Goal: Complete application form

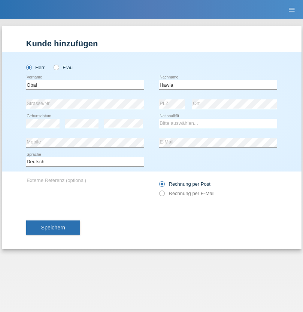
type input "Hawla"
select select "SY"
select select "C"
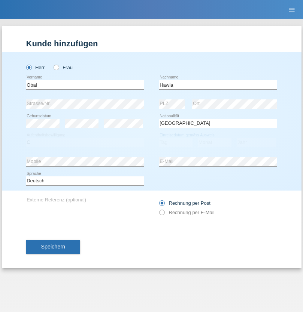
select select "01"
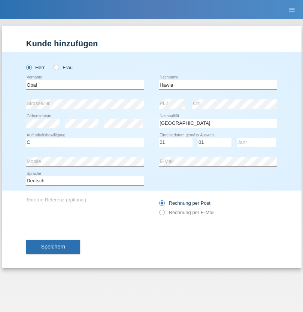
select select "2003"
select select "en"
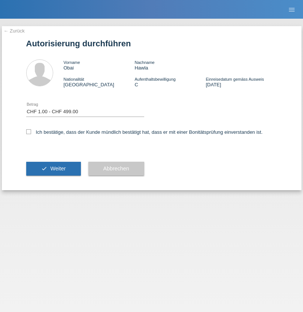
select select "1"
checkbox input "true"
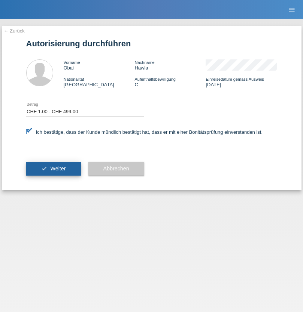
click at [53, 169] on span "Weiter" at bounding box center [57, 169] width 15 height 6
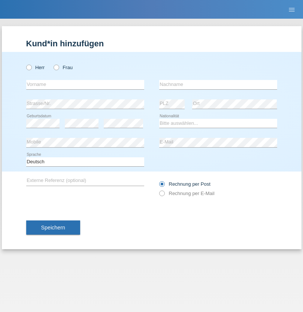
radio input "true"
click at [85, 85] on input "text" at bounding box center [85, 84] width 118 height 9
type input "[PERSON_NAME]"
click at [218, 85] on input "text" at bounding box center [218, 84] width 118 height 9
type input "Hauri"
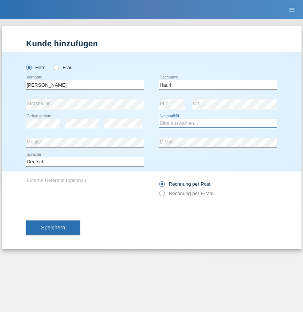
select select "CH"
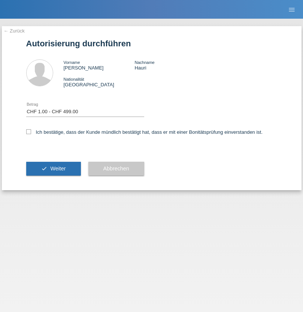
select select "1"
checkbox input "true"
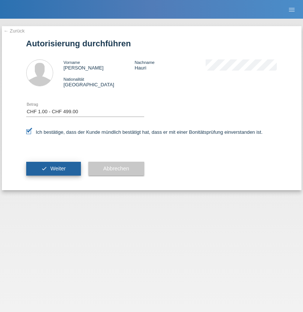
click at [53, 169] on span "Weiter" at bounding box center [57, 169] width 15 height 6
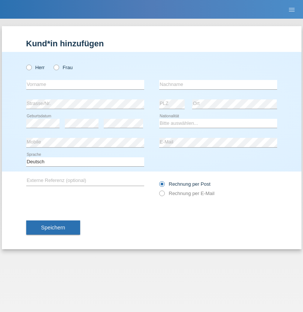
radio input "true"
click at [85, 85] on input "text" at bounding box center [85, 84] width 118 height 9
type input "Iljasa"
click at [218, 85] on input "text" at bounding box center [218, 84] width 118 height 9
type input "Ramadani"
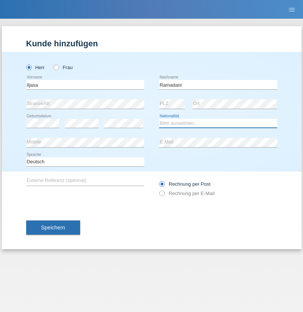
select select "CH"
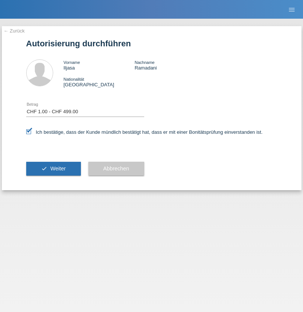
select select "1"
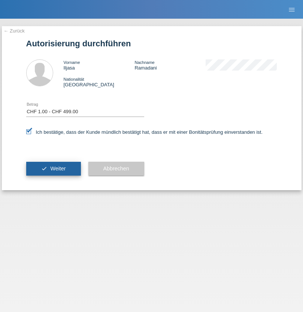
click at [53, 169] on span "Weiter" at bounding box center [57, 169] width 15 height 6
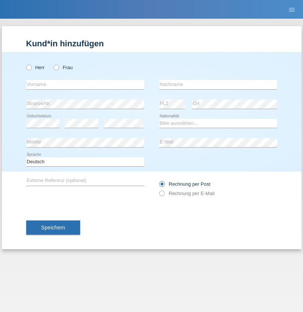
radio input "true"
click at [85, 85] on input "text" at bounding box center [85, 84] width 118 height 9
type input "[PERSON_NAME]"
click at [218, 85] on input "text" at bounding box center [218, 84] width 118 height 9
type input "Hager"
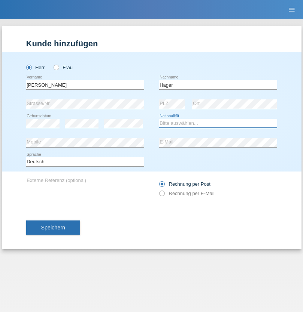
select select "CH"
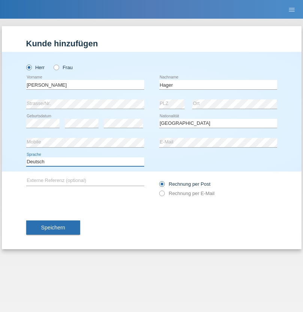
select select "en"
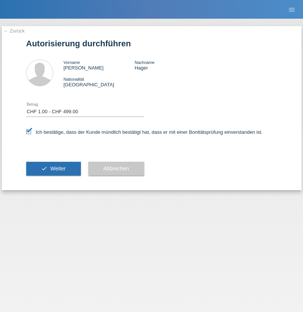
select select "1"
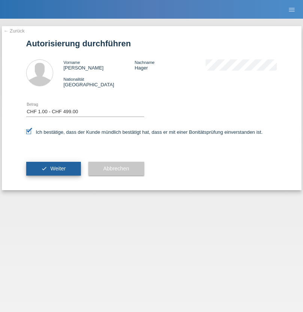
click at [53, 169] on span "Weiter" at bounding box center [57, 169] width 15 height 6
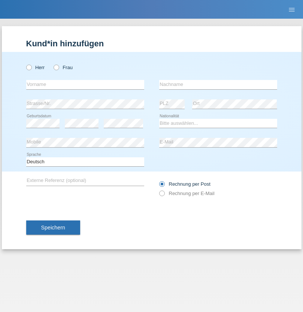
radio input "true"
click at [85, 85] on input "text" at bounding box center [85, 84] width 118 height 9
type input "kelmendi"
click at [218, 85] on input "text" at bounding box center [218, 84] width 118 height 9
type input "Edona"
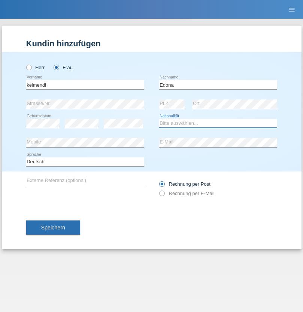
select select "XK"
select select "C"
select select "23"
select select "09"
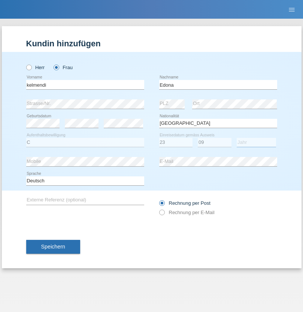
select select "2021"
